Goal: Transaction & Acquisition: Purchase product/service

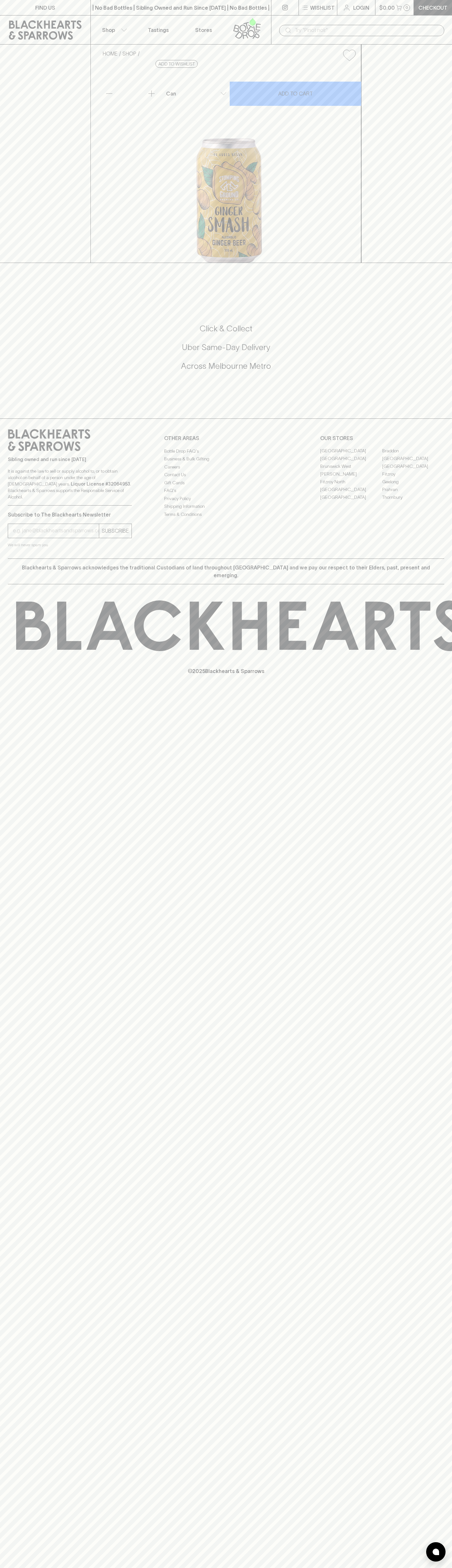
click at [437, 19] on div "​" at bounding box center [361, 30] width 181 height 29
click at [433, 263] on div "HOME SHOP Stomping Ground Ginger Smash $6.50 Add to wishlist 10% discount when …" at bounding box center [226, 153] width 452 height 219
click at [235, 1567] on html "FIND US | No Bad Bottles | Sibling Owned and Run Since [DATE] | No Bad Bottles …" at bounding box center [226, 784] width 452 height 1568
click at [23, 1165] on div "FIND US | No Bad Bottles | Sibling Owned and Run Since [DATE] | No Bad Bottles …" at bounding box center [226, 784] width 452 height 1568
